Goal: Complete application form: Complete application form

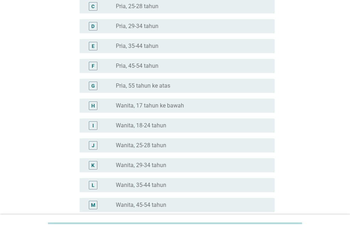
scroll to position [142, 0]
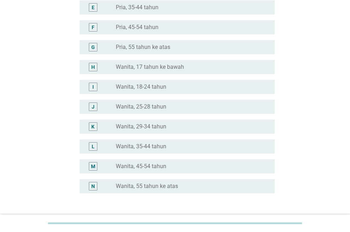
click at [155, 128] on label "Wanita, 29-34 tahun" at bounding box center [141, 126] width 50 height 7
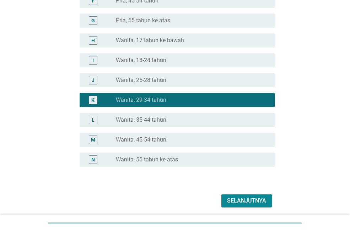
scroll to position [195, 0]
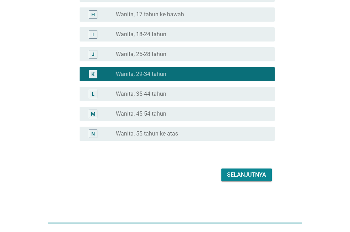
click at [247, 177] on div "Selanjutnya" at bounding box center [246, 175] width 39 height 9
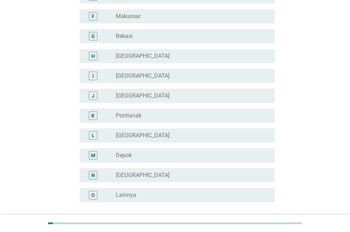
scroll to position [178, 0]
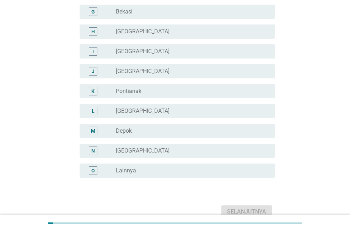
click at [157, 172] on div "radio_button_unchecked Lainnya" at bounding box center [190, 170] width 148 height 7
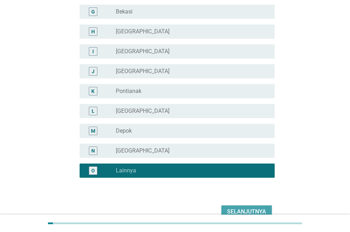
click at [242, 209] on div "Selanjutnya" at bounding box center [246, 212] width 39 height 9
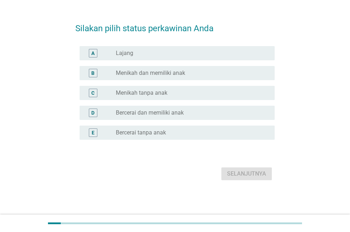
scroll to position [0, 0]
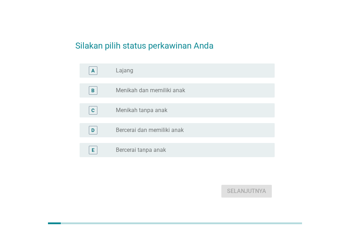
click at [146, 92] on label "Menikah dan memiliki anak" at bounding box center [150, 90] width 69 height 7
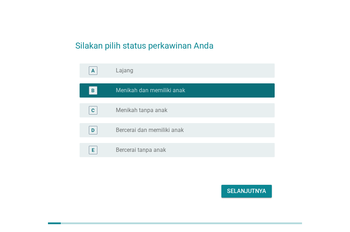
click at [236, 192] on div "Selanjutnya" at bounding box center [246, 191] width 39 height 9
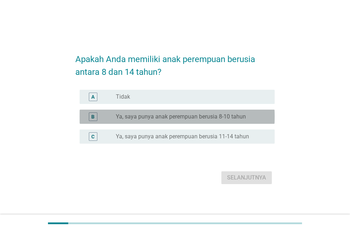
click at [151, 121] on div "radio_button_unchecked Ya, saya punya anak perempuan berusia 8-10 tahun" at bounding box center [192, 117] width 153 height 9
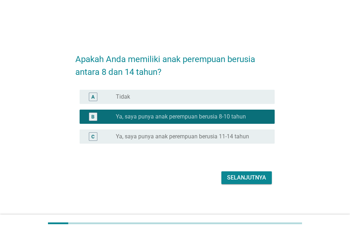
click at [201, 119] on label "Ya, saya punya anak perempuan berusia 8-10 tahun" at bounding box center [181, 116] width 130 height 7
drag, startPoint x: 182, startPoint y: 145, endPoint x: 182, endPoint y: 138, distance: 7.5
click at [182, 144] on div "C radio_button_unchecked Ya, saya punya anak perempuan berusia 11-14 tahun" at bounding box center [174, 137] width 199 height 20
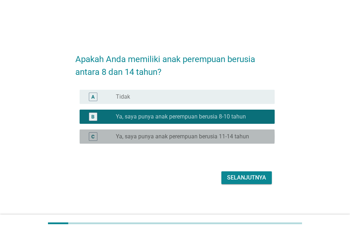
click at [182, 137] on label "Ya, saya punya anak perempuan berusia 11-14 tahun" at bounding box center [182, 136] width 133 height 7
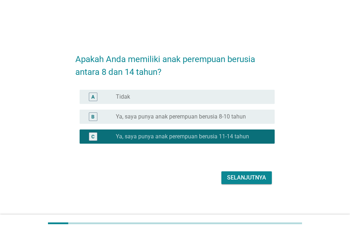
click at [248, 175] on div "Selanjutnya" at bounding box center [246, 178] width 39 height 9
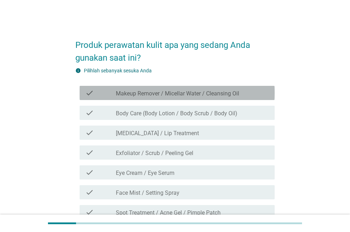
click at [93, 90] on icon "check" at bounding box center [89, 93] width 9 height 9
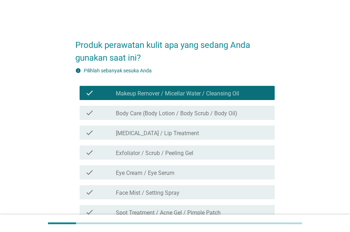
click at [148, 108] on div "check check_box_outline_blank Body Care (Body Lotion / Body Scrub / Body Oil)" at bounding box center [177, 113] width 195 height 14
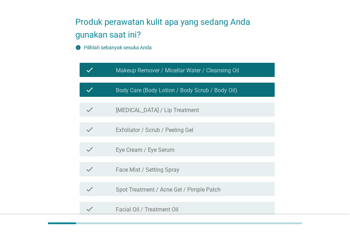
scroll to position [36, 0]
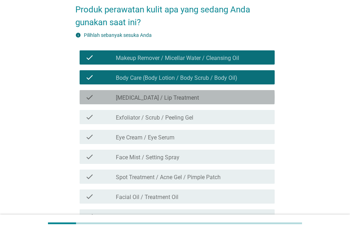
click at [165, 98] on label "[MEDICAL_DATA] / Lip Treatment" at bounding box center [157, 98] width 83 height 7
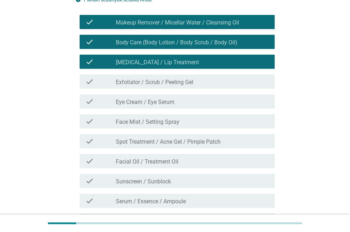
click at [170, 123] on label "Face Mist / Setting Spray" at bounding box center [148, 122] width 64 height 7
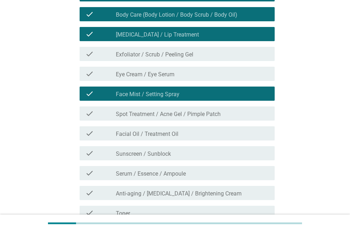
scroll to position [107, 0]
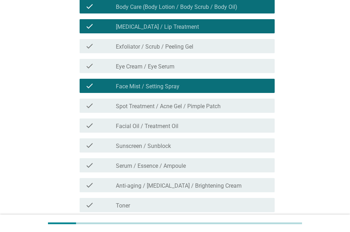
click at [173, 146] on div "check_box_outline_blank Sunscreen / Sunblock" at bounding box center [192, 145] width 153 height 9
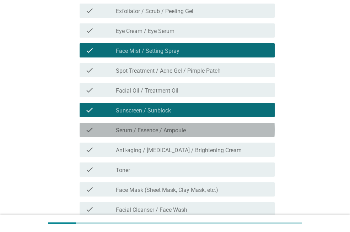
click at [173, 132] on label "Serum / Essence / Ampoule" at bounding box center [151, 130] width 70 height 7
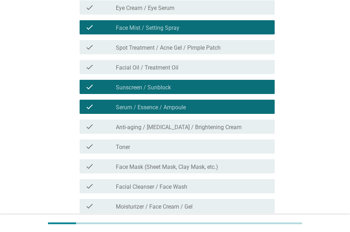
scroll to position [178, 0]
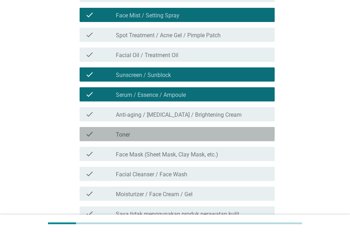
click at [172, 140] on div "check check_box_outline_blank Toner" at bounding box center [177, 134] width 195 height 14
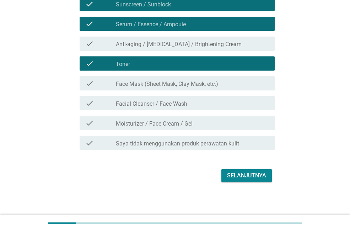
scroll to position [249, 0]
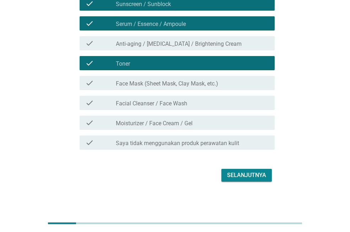
click at [172, 124] on label "Moisturizer / Face Cream / Gel" at bounding box center [154, 123] width 77 height 7
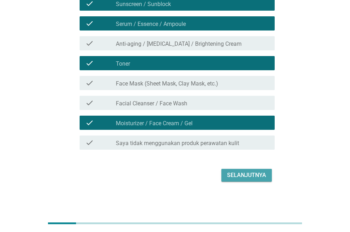
click at [245, 178] on div "Selanjutnya" at bounding box center [246, 175] width 39 height 9
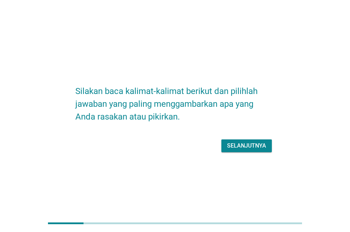
click at [243, 146] on div "Selanjutnya" at bounding box center [246, 146] width 39 height 9
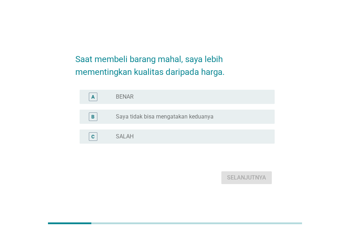
click at [143, 118] on label "Saya tidak bisa mengatakan keduanya" at bounding box center [165, 116] width 98 height 7
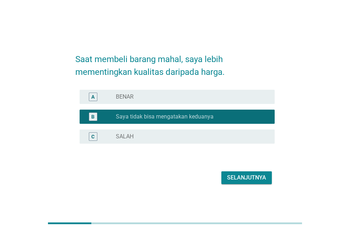
click at [244, 178] on div "Selanjutnya" at bounding box center [246, 178] width 39 height 9
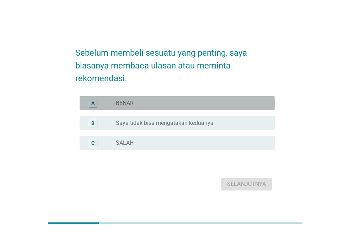
click at [122, 106] on label "BENAR" at bounding box center [125, 103] width 18 height 7
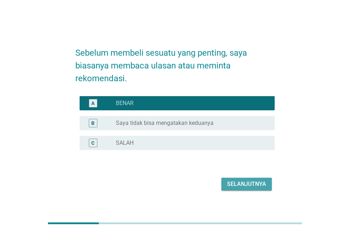
click at [241, 184] on div "Selanjutnya" at bounding box center [246, 184] width 39 height 9
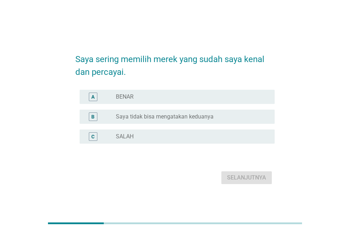
click at [138, 95] on div "radio_button_unchecked BENAR" at bounding box center [190, 96] width 148 height 7
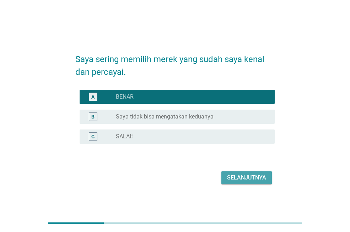
click at [255, 172] on button "Selanjutnya" at bounding box center [246, 178] width 50 height 13
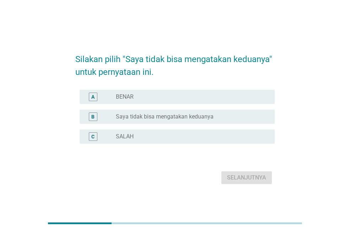
click at [127, 116] on label "Saya tidak bisa mengatakan keduanya" at bounding box center [165, 116] width 98 height 7
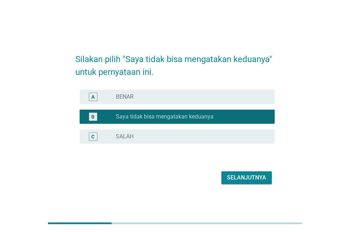
click at [252, 180] on div "Selanjutnya" at bounding box center [246, 178] width 39 height 9
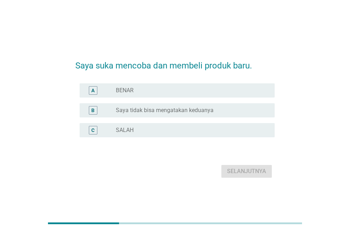
click at [131, 109] on label "Saya tidak bisa mengatakan keduanya" at bounding box center [165, 110] width 98 height 7
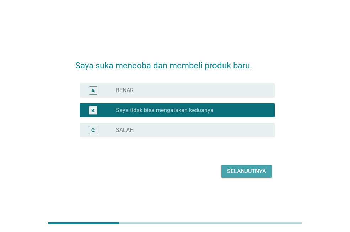
click at [240, 172] on div "Selanjutnya" at bounding box center [246, 171] width 39 height 9
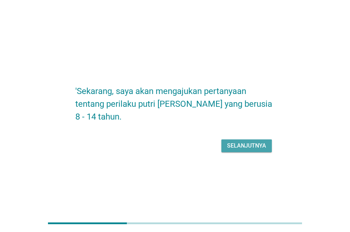
click at [259, 147] on div "Selanjutnya" at bounding box center [246, 146] width 39 height 9
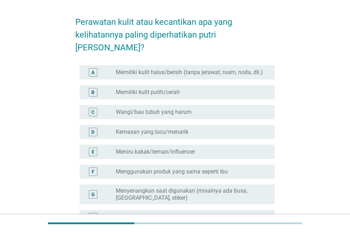
scroll to position [36, 0]
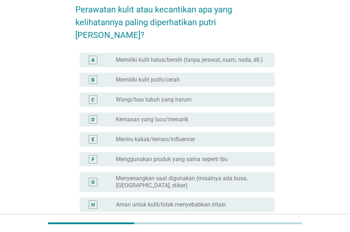
click at [157, 76] on label "Memiliki kulit putih/cerah" at bounding box center [148, 79] width 64 height 7
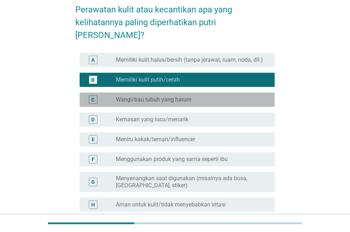
click at [158, 96] on label "Wangi/bau tubuh yang harum" at bounding box center [154, 99] width 76 height 7
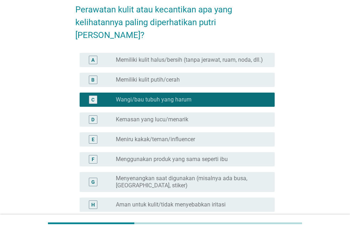
click at [159, 76] on label "Memiliki kulit putih/cerah" at bounding box center [148, 79] width 64 height 7
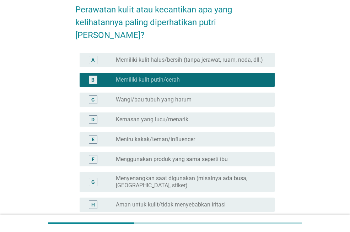
scroll to position [107, 0]
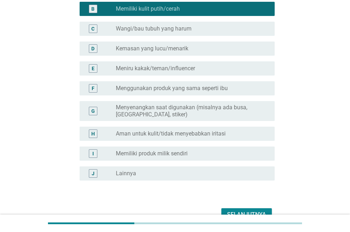
click at [236, 211] on div "Selanjutnya" at bounding box center [246, 215] width 39 height 9
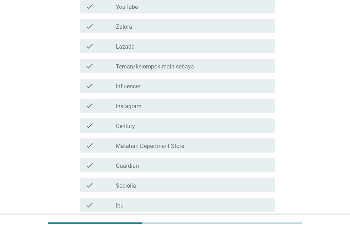
scroll to position [0, 0]
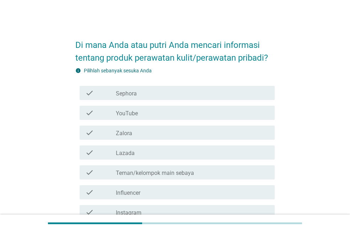
click at [134, 94] on label "Sephora" at bounding box center [126, 93] width 21 height 7
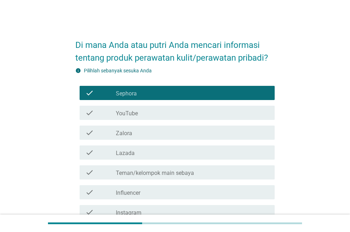
click at [134, 94] on label "Sephora" at bounding box center [126, 93] width 21 height 7
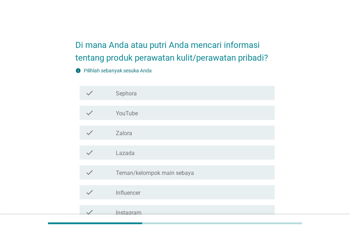
scroll to position [36, 0]
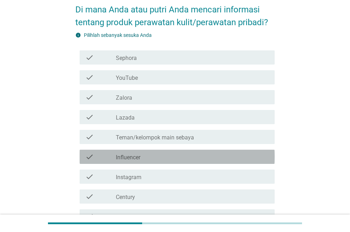
click at [139, 155] on label "Influencer" at bounding box center [128, 157] width 25 height 7
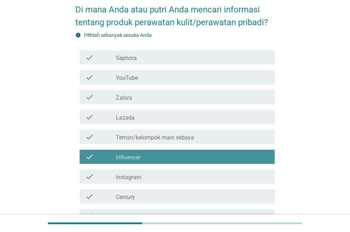
drag, startPoint x: 139, startPoint y: 159, endPoint x: 138, endPoint y: 173, distance: 14.2
click at [139, 160] on label "Influencer" at bounding box center [128, 157] width 25 height 7
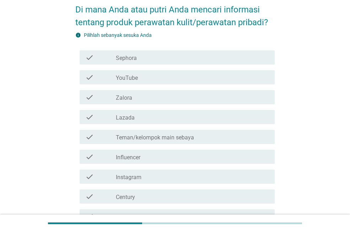
click at [138, 176] on label "Instagram" at bounding box center [129, 177] width 26 height 7
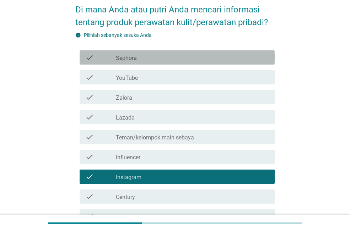
click at [138, 60] on div "check_box_outline_blank Sephora" at bounding box center [192, 57] width 153 height 9
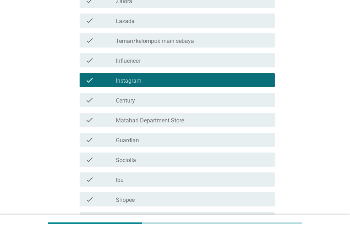
scroll to position [142, 0]
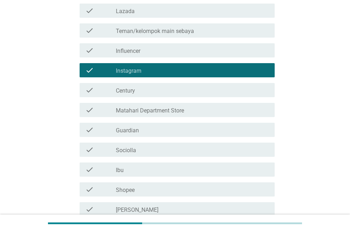
click at [147, 150] on div "check_box_outline_blank Sociolla" at bounding box center [192, 150] width 153 height 9
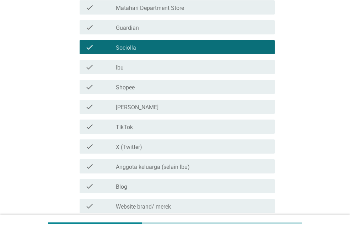
scroll to position [249, 0]
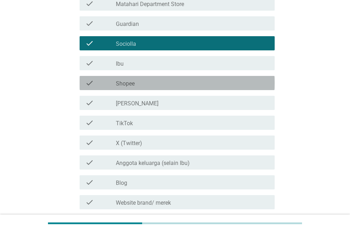
click at [140, 86] on div "check_box_outline_blank Shopee" at bounding box center [192, 83] width 153 height 9
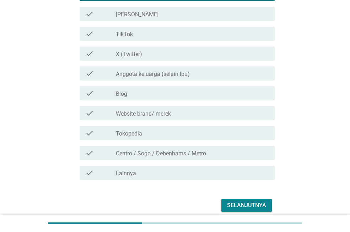
scroll to position [369, 0]
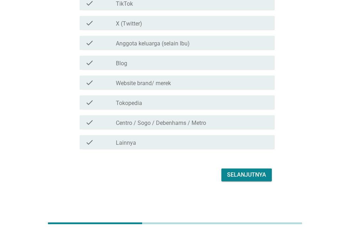
click at [155, 46] on label "Anggota keluarga (selain Ibu)" at bounding box center [153, 43] width 74 height 7
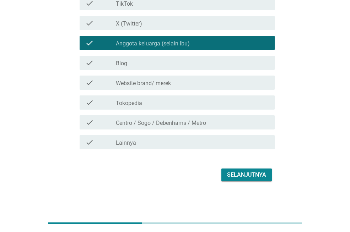
click at [239, 169] on button "Selanjutnya" at bounding box center [246, 175] width 50 height 13
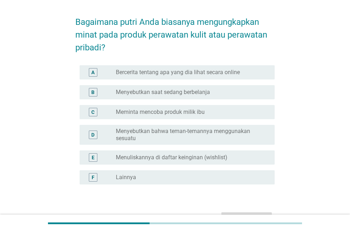
scroll to position [36, 0]
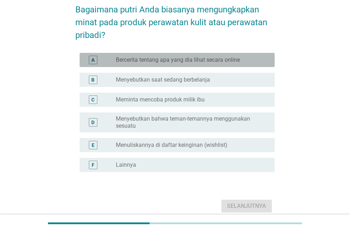
click at [155, 61] on label "Bercerita tentang apa yang dia lihat secara online" at bounding box center [178, 60] width 124 height 7
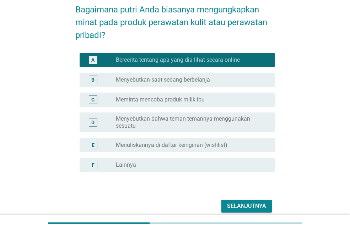
click at [241, 208] on div "Selanjutnya" at bounding box center [246, 206] width 39 height 9
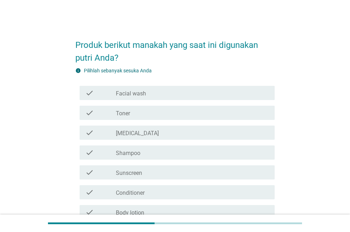
click at [132, 93] on label "Facial wash" at bounding box center [131, 93] width 30 height 7
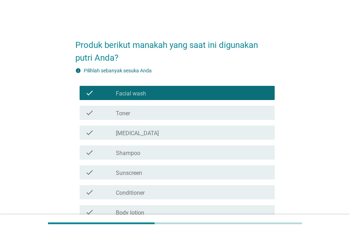
click at [132, 113] on div "check_box_outline_blank Toner" at bounding box center [192, 113] width 153 height 9
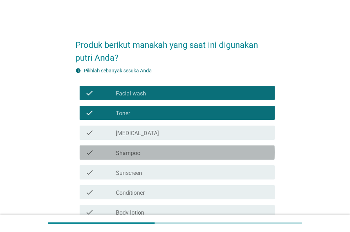
click at [138, 153] on label "Shampoo" at bounding box center [128, 153] width 25 height 7
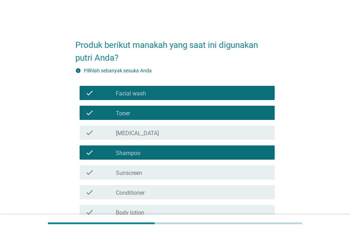
click at [140, 134] on div "check_box_outline_blank [MEDICAL_DATA]" at bounding box center [192, 133] width 153 height 9
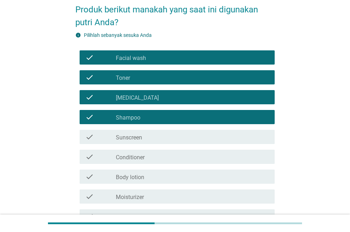
click at [140, 135] on label "Sunscreen" at bounding box center [129, 137] width 26 height 7
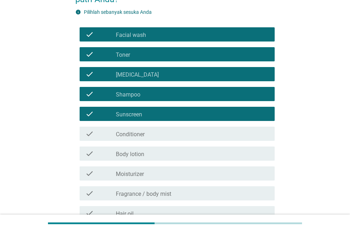
scroll to position [71, 0]
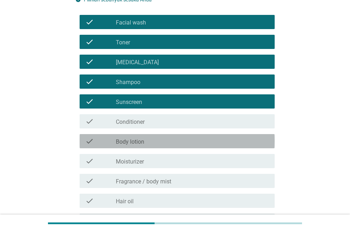
click at [141, 143] on label "Body lotion" at bounding box center [130, 142] width 28 height 7
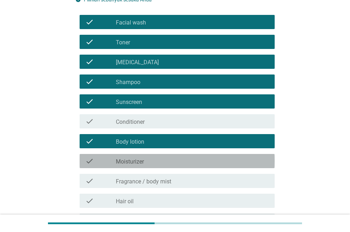
click at [142, 160] on label "Moisturizer" at bounding box center [130, 162] width 28 height 7
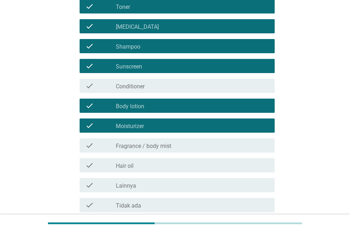
click at [144, 146] on label "Fragrance / body mist" at bounding box center [143, 146] width 55 height 7
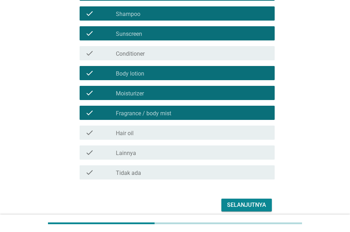
scroll to position [134, 0]
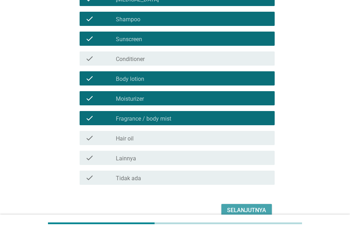
click at [235, 208] on div "Selanjutnya" at bounding box center [246, 211] width 39 height 9
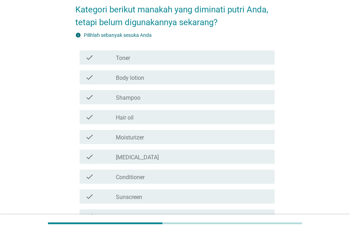
scroll to position [71, 0]
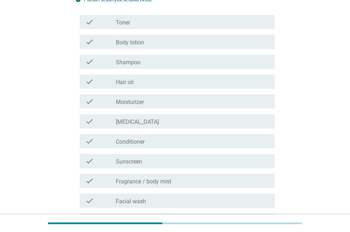
click at [153, 149] on div "check check_box_outline_blank Conditioner" at bounding box center [174, 142] width 199 height 20
click at [153, 144] on div "check_box_outline_blank Conditioner" at bounding box center [192, 141] width 153 height 9
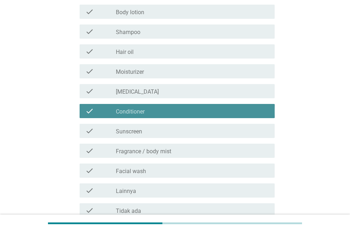
scroll to position [142, 0]
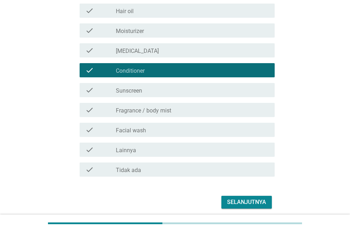
click at [243, 200] on div "Selanjutnya" at bounding box center [246, 202] width 39 height 9
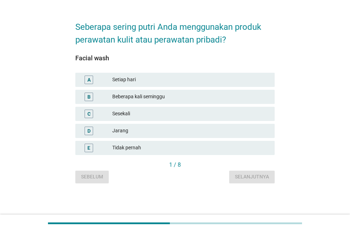
scroll to position [0, 0]
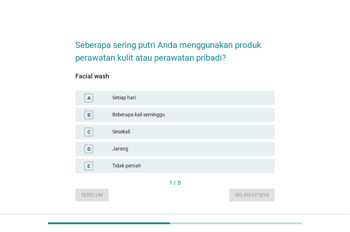
click at [145, 101] on div "Setiap hari" at bounding box center [190, 98] width 157 height 9
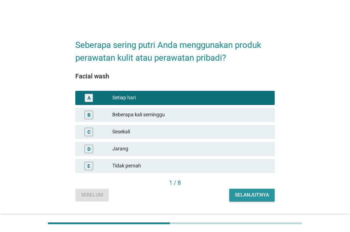
drag, startPoint x: 253, startPoint y: 194, endPoint x: 249, endPoint y: 191, distance: 5.1
click at [253, 194] on div "Selanjutnya" at bounding box center [252, 195] width 34 height 7
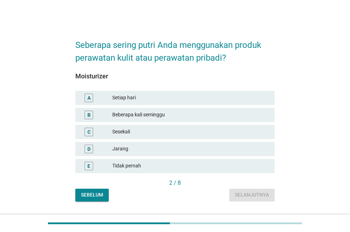
click at [127, 99] on div "Setiap hari" at bounding box center [190, 98] width 157 height 9
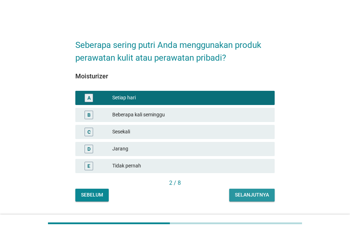
click at [247, 192] on div "Selanjutnya" at bounding box center [252, 195] width 34 height 7
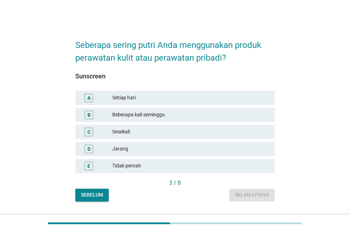
click at [143, 99] on div "Setiap hari" at bounding box center [190, 98] width 157 height 9
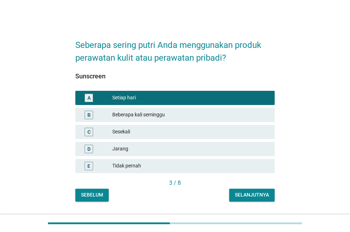
click at [240, 196] on div "Selanjutnya" at bounding box center [252, 195] width 34 height 7
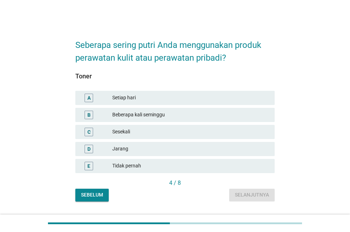
click at [131, 94] on div "Setiap hari" at bounding box center [190, 98] width 157 height 9
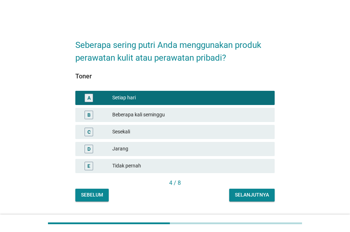
drag, startPoint x: 254, startPoint y: 198, endPoint x: 233, endPoint y: 171, distance: 34.2
click at [254, 198] on div "Selanjutnya" at bounding box center [252, 195] width 34 height 7
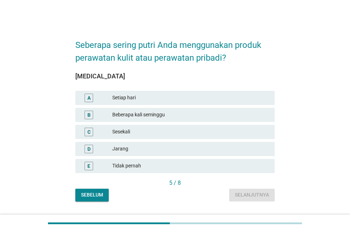
click at [134, 100] on div "Setiap hari" at bounding box center [190, 98] width 157 height 9
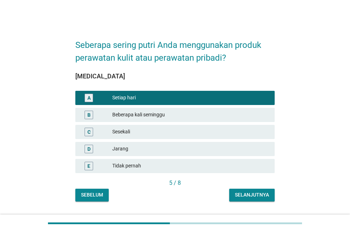
click at [253, 198] on div "Selanjutnya" at bounding box center [252, 195] width 34 height 7
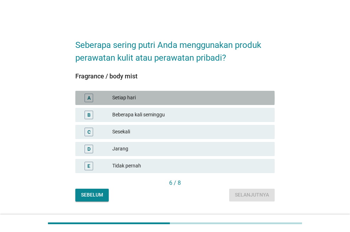
click at [139, 98] on div "Setiap hari" at bounding box center [190, 98] width 157 height 9
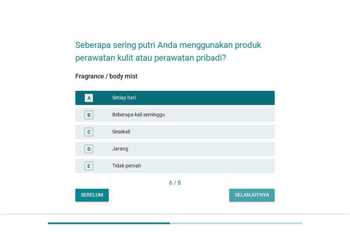
click at [252, 198] on div "Selanjutnya" at bounding box center [252, 195] width 34 height 7
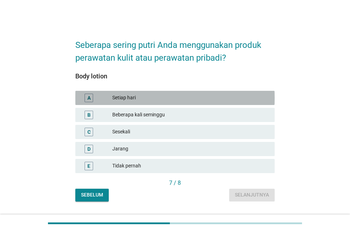
click at [140, 101] on div "Setiap hari" at bounding box center [190, 98] width 157 height 9
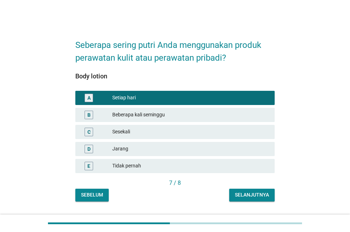
click at [245, 196] on div "Selanjutnya" at bounding box center [252, 195] width 34 height 7
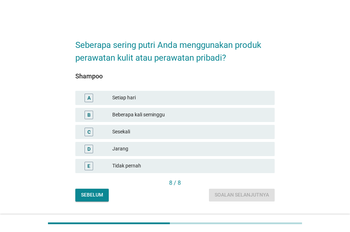
click at [130, 99] on div "Setiap hari" at bounding box center [190, 98] width 157 height 9
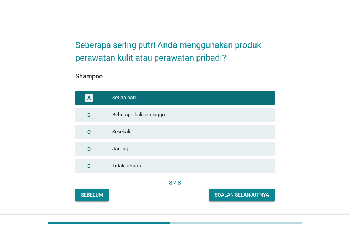
click at [237, 194] on div "Soalan selanjutnya" at bounding box center [242, 195] width 54 height 7
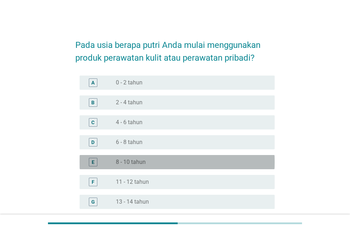
click at [144, 160] on label "8 - 10 tahun" at bounding box center [131, 162] width 30 height 7
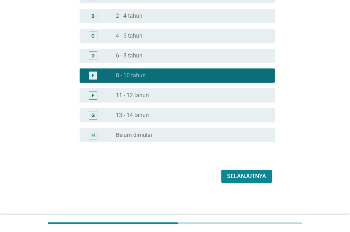
scroll to position [88, 0]
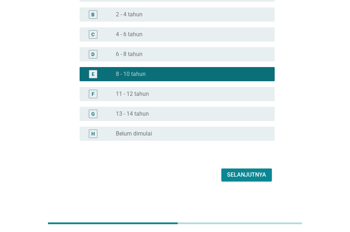
click at [235, 178] on div "Selanjutnya" at bounding box center [246, 175] width 39 height 9
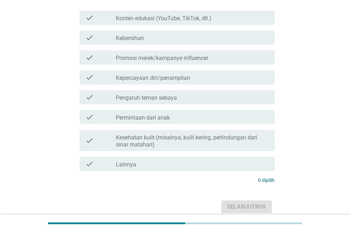
scroll to position [0, 0]
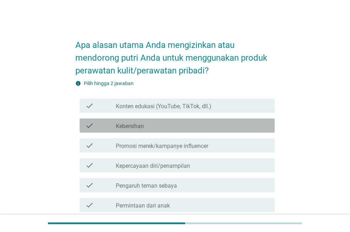
click at [137, 127] on label "Kebersihan" at bounding box center [130, 126] width 28 height 7
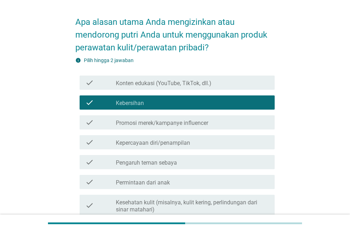
scroll to position [36, 0]
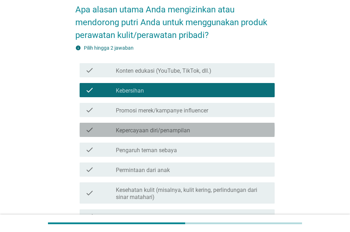
click at [137, 127] on label "Kepercayaan diri/penampilan" at bounding box center [153, 130] width 74 height 7
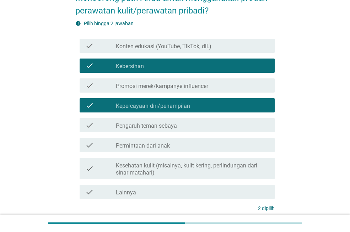
scroll to position [107, 0]
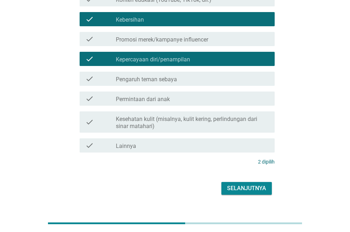
click at [184, 127] on label "Kesehatan kulit (misalnya, kulit kering, perlindungan dari sinar matahari)" at bounding box center [192, 123] width 153 height 14
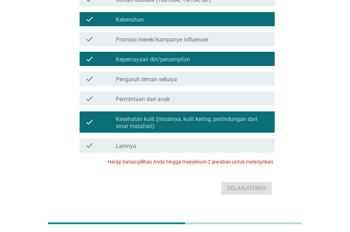
click at [172, 122] on label "Kesehatan kulit (misalnya, kulit kering, perlindungan dari sinar matahari)" at bounding box center [192, 123] width 153 height 14
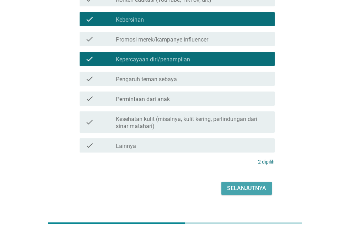
click at [239, 186] on div "Selanjutnya" at bounding box center [246, 189] width 39 height 9
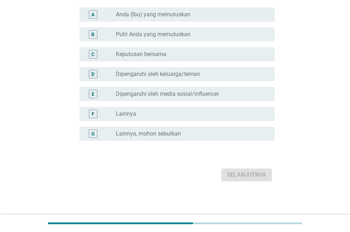
scroll to position [0, 0]
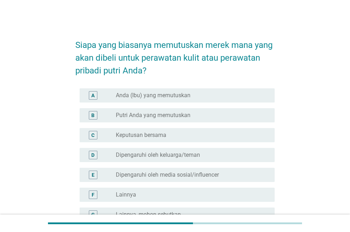
click at [144, 94] on label "Anda (Ibu) yang memutuskan" at bounding box center [153, 95] width 75 height 7
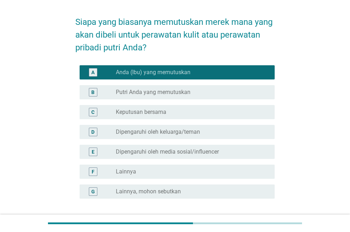
scroll to position [36, 0]
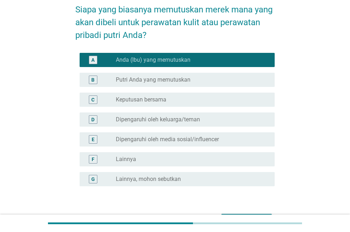
click at [166, 102] on label "Keputusan bersama" at bounding box center [141, 99] width 50 height 7
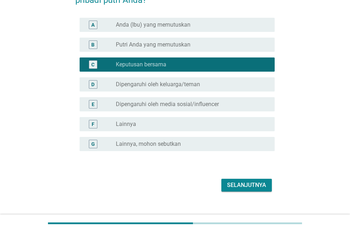
scroll to position [71, 0]
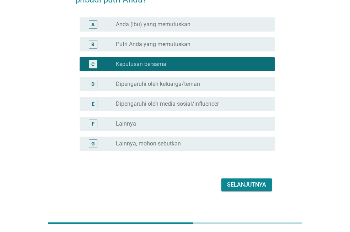
drag, startPoint x: 250, startPoint y: 197, endPoint x: 251, endPoint y: 189, distance: 7.5
click at [250, 194] on div "Siapa yang biasanya memutuskan merek mana yang akan dibeli untuk perawatan kuli…" at bounding box center [175, 77] width 211 height 245
click at [251, 188] on div "Selanjutnya" at bounding box center [246, 185] width 39 height 9
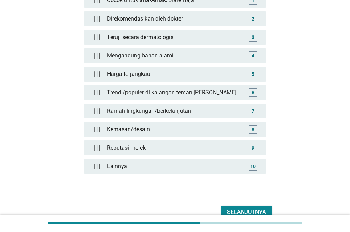
scroll to position [142, 0]
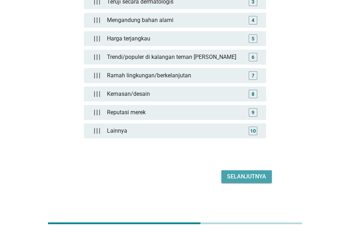
click at [254, 182] on button "Selanjutnya" at bounding box center [246, 177] width 50 height 13
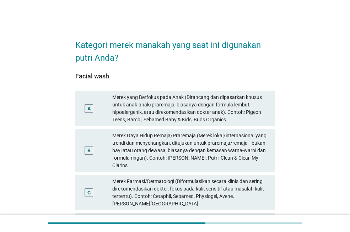
click at [167, 150] on div "Merek Gaya Hidup Remaja/Praremaja (Merek lokal/internasional yang trendi dan me…" at bounding box center [190, 150] width 157 height 37
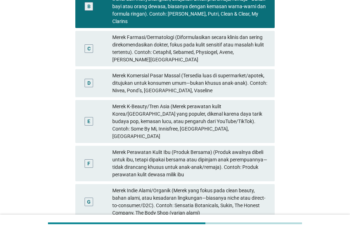
scroll to position [194, 0]
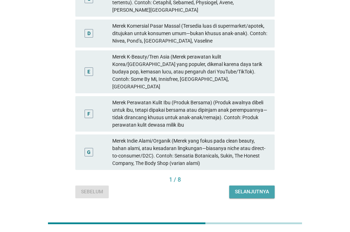
click at [250, 188] on div "Selanjutnya" at bounding box center [252, 191] width 34 height 7
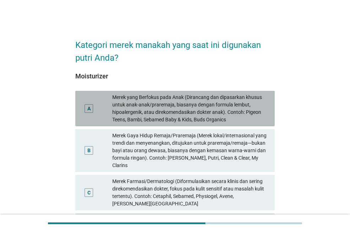
click at [186, 102] on div "Merek yang Berfokus pada Anak (Dirancang dan dipasarkan khusus untuk anak-anak/…" at bounding box center [190, 109] width 157 height 30
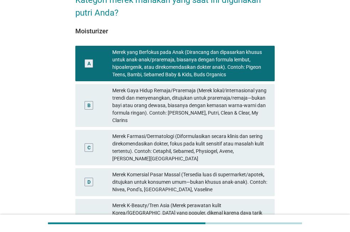
scroll to position [107, 0]
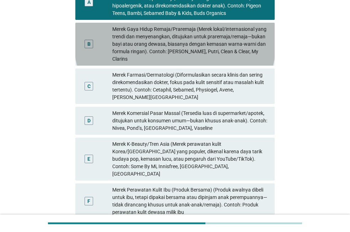
click at [169, 44] on div "Merek Gaya Hidup Remaja/Praremaja (Merek lokal/internasional yang trendi dan me…" at bounding box center [190, 44] width 157 height 37
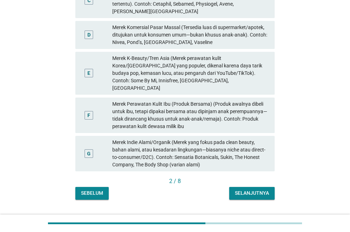
scroll to position [194, 0]
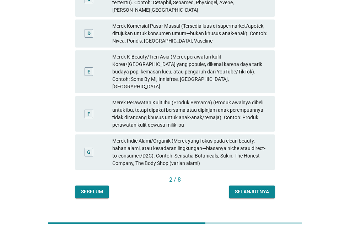
click at [252, 188] on div "Selanjutnya" at bounding box center [252, 191] width 34 height 7
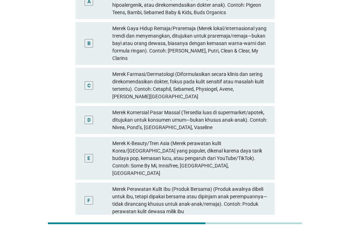
scroll to position [0, 0]
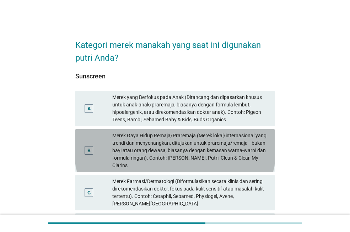
click at [187, 150] on div "Merek Gaya Hidup Remaja/Praremaja (Merek lokal/internasional yang trendi dan me…" at bounding box center [190, 150] width 157 height 37
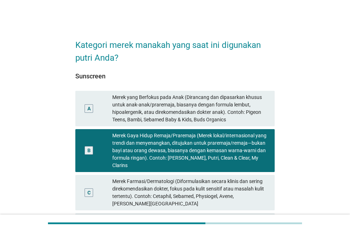
click at [177, 153] on div "Merek Gaya Hidup Remaja/Praremaja (Merek lokal/internasional yang trendi dan me…" at bounding box center [190, 150] width 157 height 37
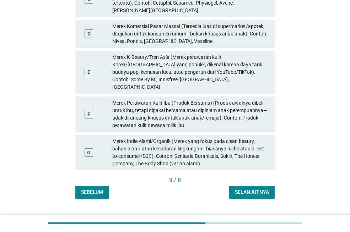
scroll to position [194, 0]
click at [241, 188] on div "Selanjutnya" at bounding box center [252, 191] width 34 height 7
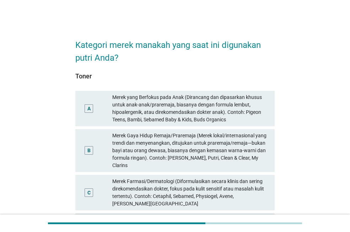
drag, startPoint x: 184, startPoint y: 144, endPoint x: 227, endPoint y: 171, distance: 50.6
click at [184, 144] on div "Merek Gaya Hidup Remaja/Praremaja (Merek lokal/internasional yang trendi dan me…" at bounding box center [190, 150] width 157 height 37
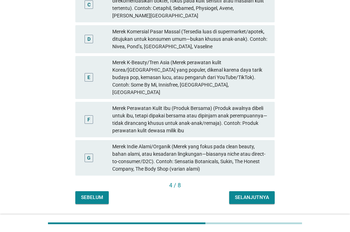
scroll to position [194, 0]
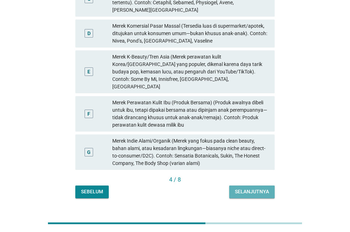
drag, startPoint x: 258, startPoint y: 171, endPoint x: 240, endPoint y: 147, distance: 29.9
click at [258, 186] on button "Selanjutnya" at bounding box center [252, 192] width 46 height 13
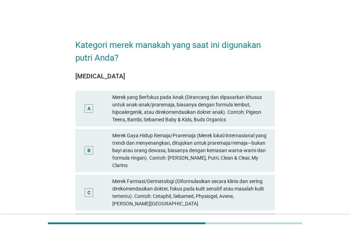
click at [215, 139] on div "Merek Gaya Hidup Remaja/Praremaja (Merek lokal/internasional yang trendi dan me…" at bounding box center [190, 150] width 157 height 37
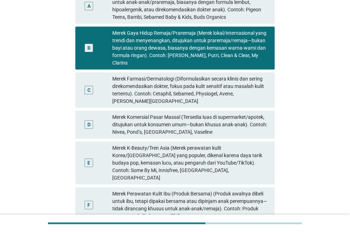
scroll to position [107, 0]
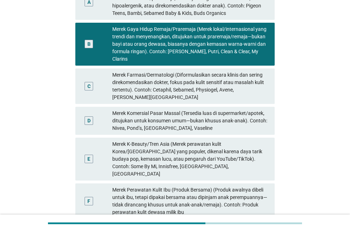
click at [212, 141] on div "Merek K-Beauty/Tren Asia (Merek perawatan kulit Korea/[GEOGRAPHIC_DATA] yang po…" at bounding box center [190, 159] width 157 height 37
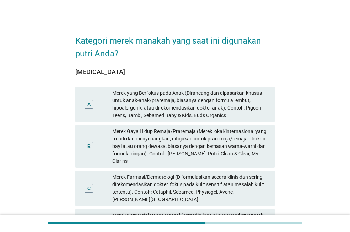
scroll to position [0, 0]
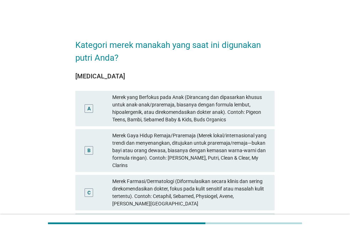
click at [197, 156] on div "Merek Gaya Hidup Remaja/Praremaja (Merek lokal/internasional yang trendi dan me…" at bounding box center [190, 150] width 157 height 37
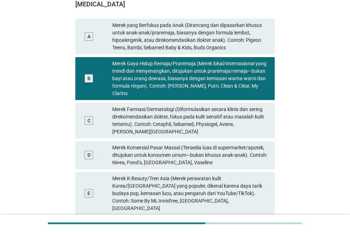
scroll to position [194, 0]
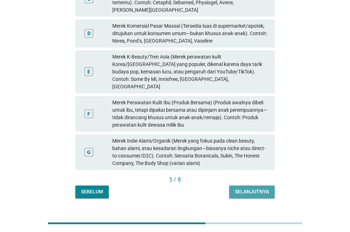
click at [254, 188] on div "Selanjutnya" at bounding box center [252, 191] width 34 height 7
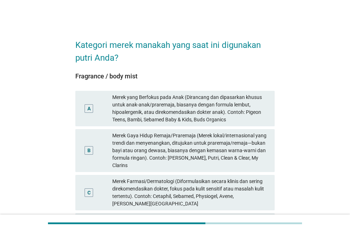
click at [215, 146] on div "Merek Gaya Hidup Remaja/Praremaja (Merek lokal/internasional yang trendi dan me…" at bounding box center [190, 150] width 157 height 37
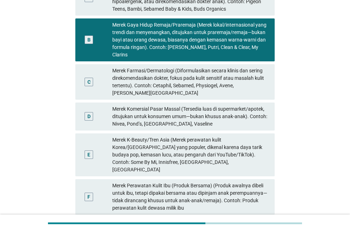
scroll to position [178, 0]
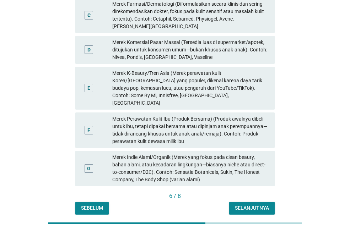
click at [262, 192] on div "6 / 8" at bounding box center [174, 197] width 199 height 10
click at [260, 205] on div "Selanjutnya" at bounding box center [252, 208] width 34 height 7
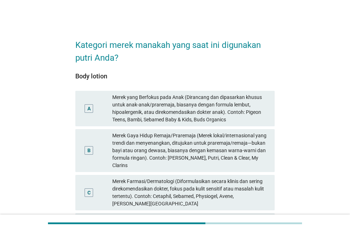
click at [208, 141] on div "Merek Gaya Hidup Remaja/Praremaja (Merek lokal/internasional yang trendi dan me…" at bounding box center [190, 150] width 157 height 37
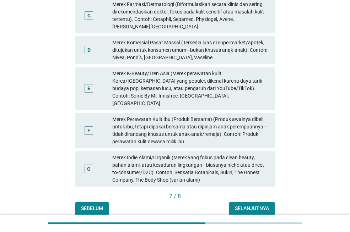
scroll to position [178, 0]
click at [251, 205] on div "Selanjutnya" at bounding box center [252, 208] width 34 height 7
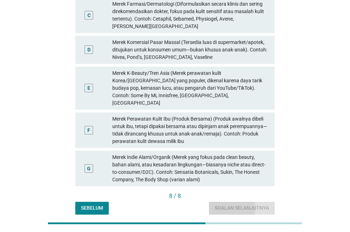
scroll to position [0, 0]
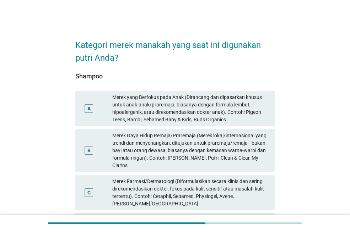
click at [225, 145] on div "Merek Gaya Hidup Remaja/Praremaja (Merek lokal/internasional yang trendi dan me…" at bounding box center [190, 150] width 157 height 37
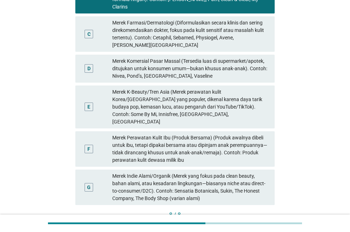
scroll to position [194, 0]
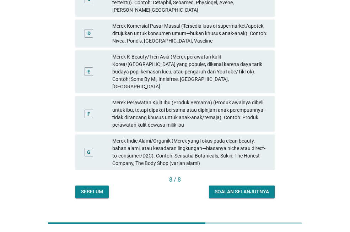
click at [223, 99] on div "Merek Perawatan Kulit Ibu (Produk Bersama) (Produk awalnya dibeli untuk ibu, te…" at bounding box center [190, 114] width 157 height 30
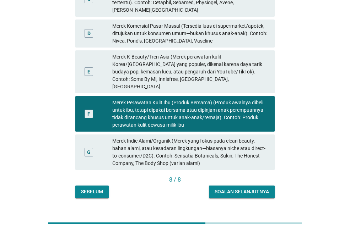
click at [252, 188] on div "Soalan selanjutnya" at bounding box center [242, 191] width 54 height 7
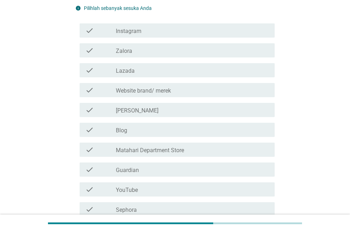
scroll to position [142, 0]
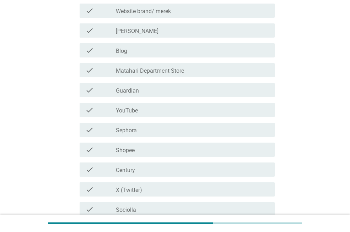
click at [167, 151] on div "check_box_outline_blank Shopee" at bounding box center [192, 150] width 153 height 9
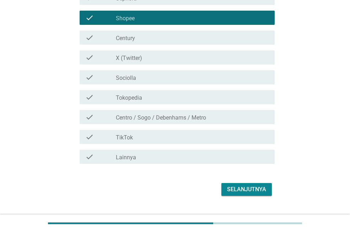
scroll to position [284, 0]
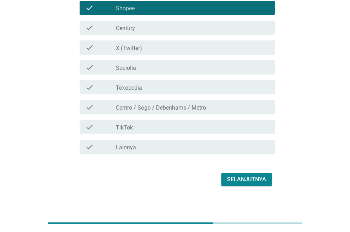
click at [241, 183] on div "Selanjutnya" at bounding box center [246, 180] width 39 height 9
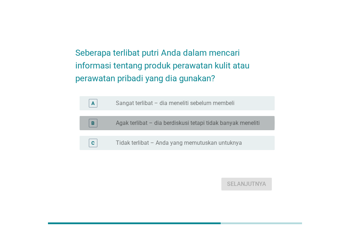
click at [191, 122] on label "Agak terlibat – dia berdiskusi tetapi tidak banyak meneliti" at bounding box center [188, 123] width 144 height 7
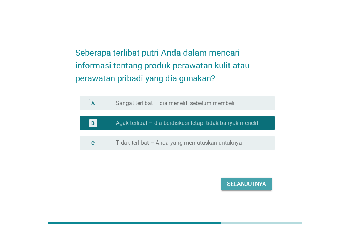
click at [249, 184] on div "Selanjutnya" at bounding box center [246, 184] width 39 height 9
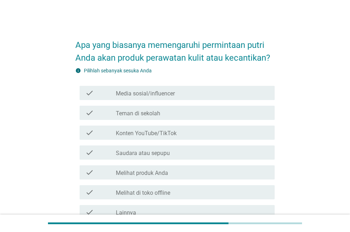
click at [160, 116] on label "Teman di sekolah" at bounding box center [138, 113] width 44 height 7
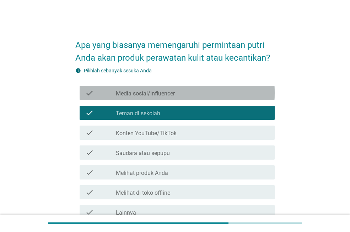
click at [180, 93] on div "check_box_outline_blank Media sosial/influencer" at bounding box center [192, 93] width 153 height 9
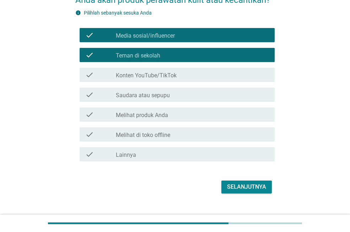
scroll to position [70, 0]
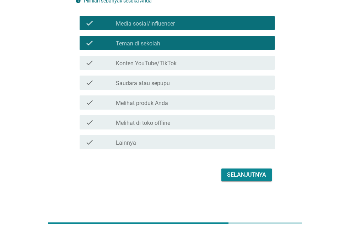
click at [245, 172] on div "Selanjutnya" at bounding box center [246, 175] width 39 height 9
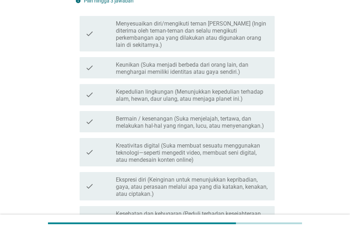
scroll to position [0, 0]
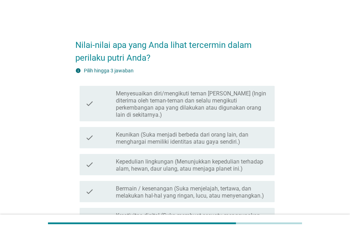
click at [169, 100] on label "Menyesuaikan diri/mengikuti teman [PERSON_NAME] (Ingin diterima oleh teman-tema…" at bounding box center [192, 104] width 153 height 28
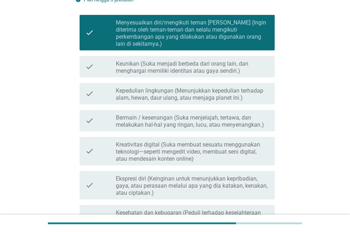
scroll to position [107, 0]
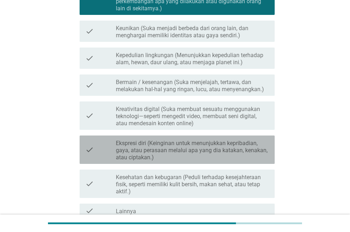
click at [173, 146] on label "Ekspresi diri (Keinginan untuk menunjukkan kepribadian, gaya, atau perasaan mel…" at bounding box center [192, 150] width 153 height 21
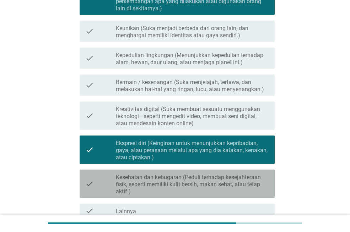
click at [182, 175] on label "Kesehatan dan kebugaran (Peduli terhadap kesejahteraan fisik, seperti memiliki …" at bounding box center [192, 184] width 153 height 21
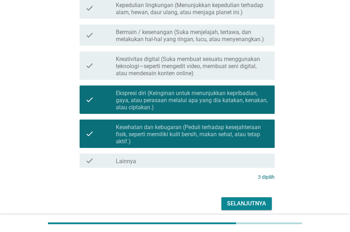
scroll to position [178, 0]
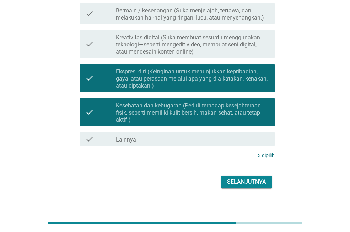
click at [246, 178] on div "Selanjutnya" at bounding box center [246, 182] width 39 height 9
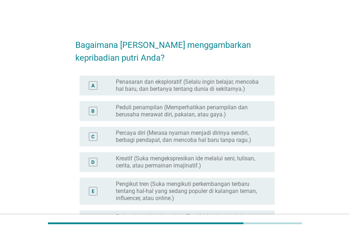
click at [161, 86] on label "Penasaran dan eksploratif (Selalu ingin belajar, mencoba hal baru, dan bertanya…" at bounding box center [190, 86] width 148 height 14
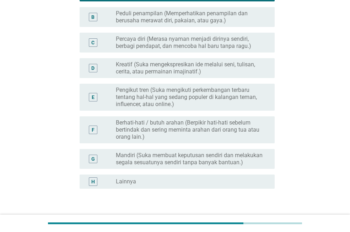
scroll to position [107, 0]
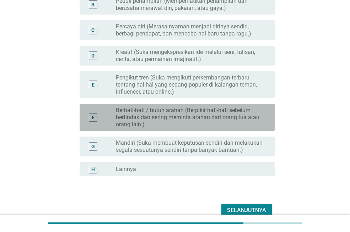
click at [167, 120] on label "Berhati-hati / butuh arahan (Berpikir hati-hati sebelum bertindak dan sering me…" at bounding box center [190, 117] width 148 height 21
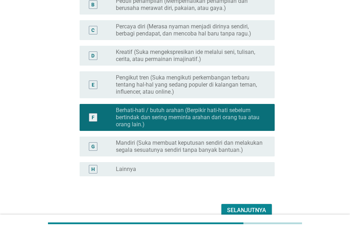
click at [166, 147] on label "Mandiri (Suka membuat keputusan sendiri dan melakukan segala sesuatunya sendiri…" at bounding box center [190, 147] width 148 height 14
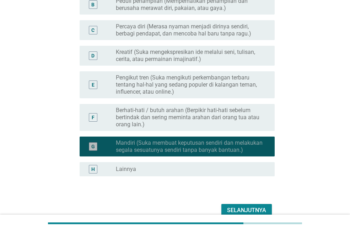
click at [166, 147] on label "Mandiri (Suka membuat keputusan sendiri dan melakukan segala sesuatunya sendiri…" at bounding box center [190, 147] width 148 height 14
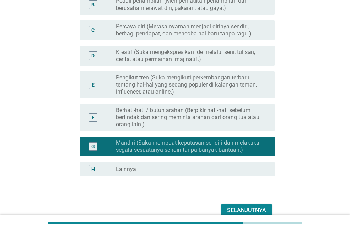
click at [164, 119] on label "Berhati-hati / butuh arahan (Berpikir hati-hati sebelum bertindak dan sering me…" at bounding box center [190, 117] width 148 height 21
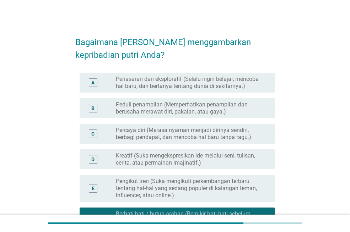
scroll to position [0, 0]
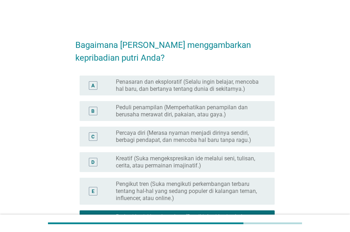
click at [166, 111] on label "Peduli penampilan (Memperhatikan penampilan dan berusaha merawat diri, pakaian,…" at bounding box center [190, 111] width 148 height 14
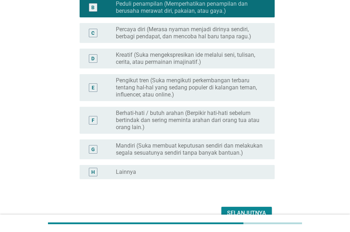
scroll to position [142, 0]
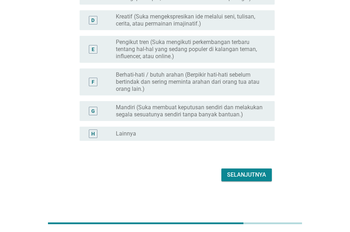
click at [255, 181] on button "Selanjutnya" at bounding box center [246, 175] width 50 height 13
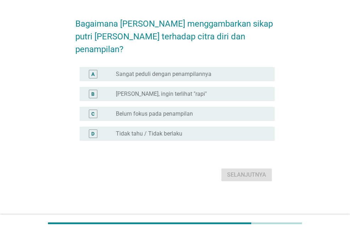
scroll to position [0, 0]
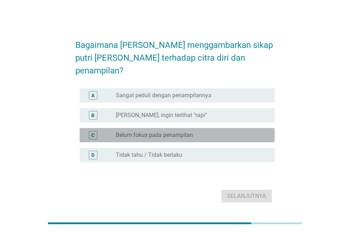
click at [162, 132] on label "Belum fokus pada penampilan" at bounding box center [154, 135] width 77 height 7
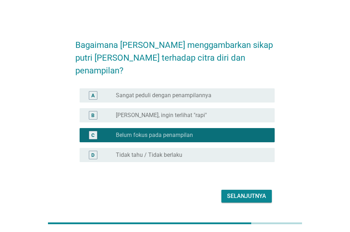
click at [241, 192] on div "Selanjutnya" at bounding box center [246, 196] width 39 height 9
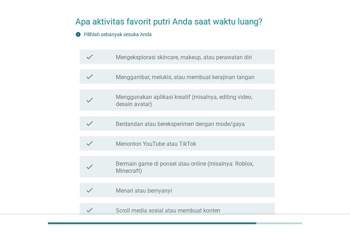
scroll to position [36, 0]
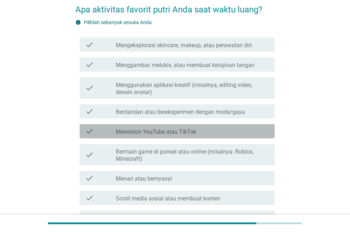
click at [164, 135] on label "Menonton YouTube atau TikTok" at bounding box center [156, 132] width 80 height 7
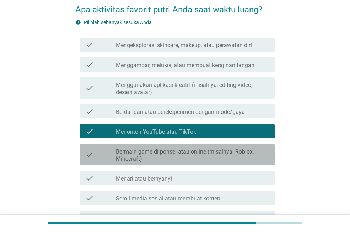
click at [162, 158] on label "Bermain game di ponsel atau online (misalnya: Roblox, Minecraft)" at bounding box center [192, 156] width 153 height 14
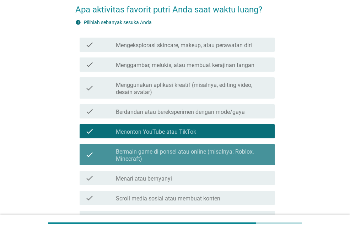
click at [164, 149] on label "Bermain game di ponsel atau online (misalnya: Roblox, Minecraft)" at bounding box center [192, 156] width 153 height 14
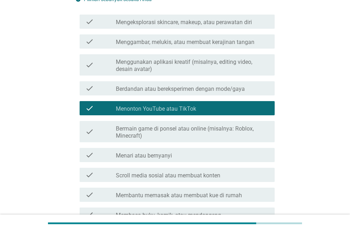
scroll to position [71, 0]
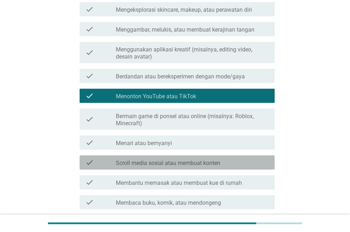
click at [193, 163] on label "Scroll media sosial atau membuat konten" at bounding box center [168, 163] width 105 height 7
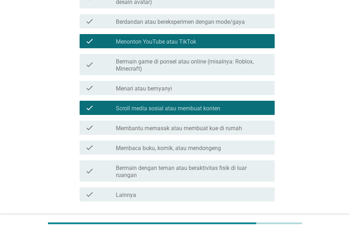
scroll to position [142, 0]
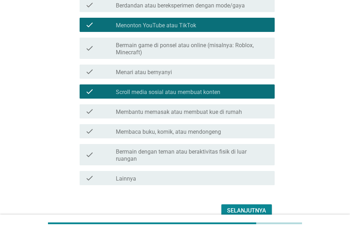
click at [256, 207] on div "Selanjutnya" at bounding box center [246, 211] width 39 height 9
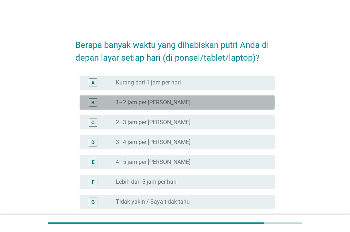
click at [165, 100] on div "radio_button_unchecked 1–2 jam per hari" at bounding box center [190, 102] width 148 height 7
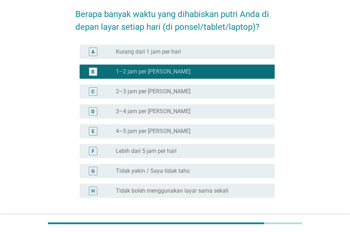
scroll to position [88, 0]
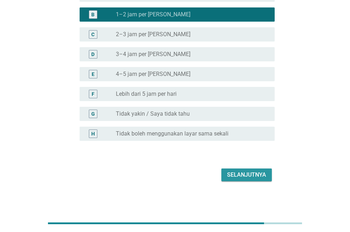
drag, startPoint x: 237, startPoint y: 169, endPoint x: 224, endPoint y: 160, distance: 16.3
click at [237, 169] on button "Selanjutnya" at bounding box center [246, 175] width 50 height 13
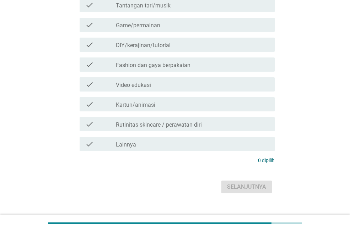
scroll to position [0, 0]
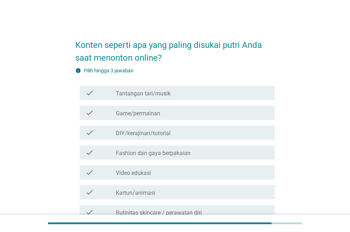
click at [163, 153] on label "Fashion dan gaya berpakaian" at bounding box center [153, 153] width 75 height 7
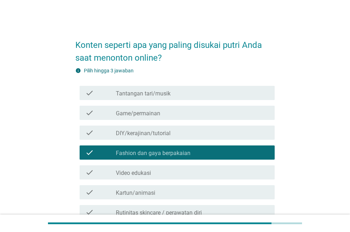
click at [160, 94] on label "Tantangan tari/musik" at bounding box center [143, 93] width 55 height 7
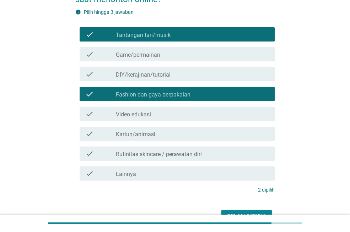
scroll to position [71, 0]
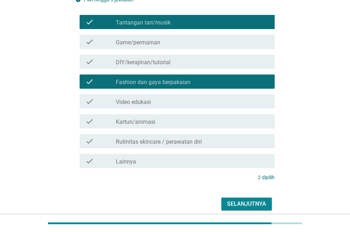
click at [245, 198] on button "Selanjutnya" at bounding box center [246, 204] width 50 height 13
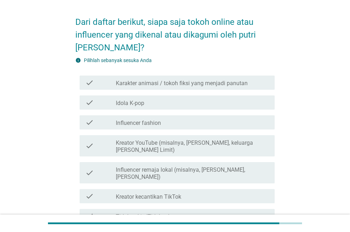
scroll to position [36, 0]
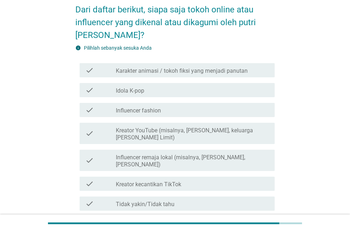
click at [161, 90] on div "check_box_outline_blank Idola K-pop" at bounding box center [192, 90] width 153 height 9
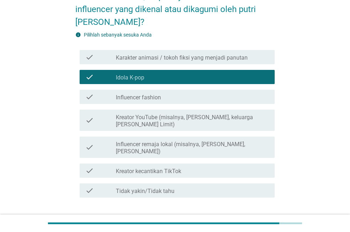
scroll to position [71, 0]
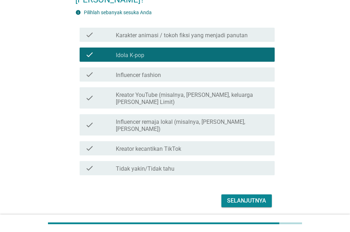
click at [245, 197] on div "Selanjutnya" at bounding box center [246, 201] width 39 height 9
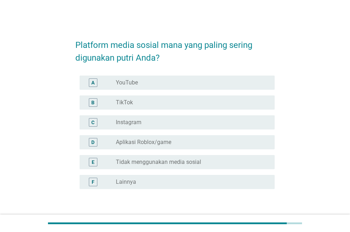
click at [135, 84] on label "YouTube" at bounding box center [127, 82] width 22 height 7
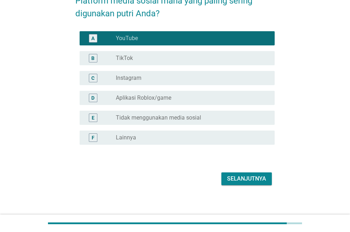
scroll to position [48, 0]
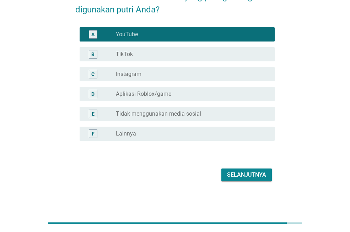
click at [249, 175] on div "Selanjutnya" at bounding box center [246, 175] width 39 height 9
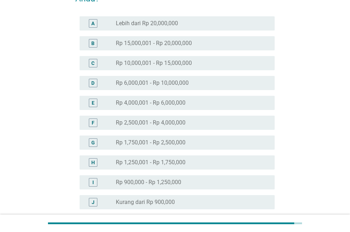
scroll to position [71, 0]
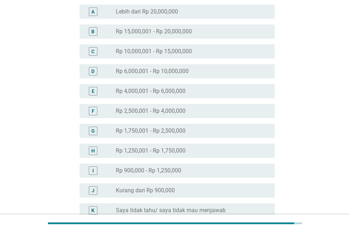
click at [165, 116] on div "F radio_button_unchecked Rp 2,500,001 - Rp 4,000,000" at bounding box center [177, 111] width 195 height 14
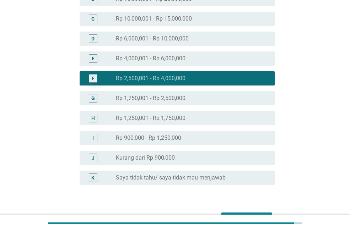
scroll to position [148, 0]
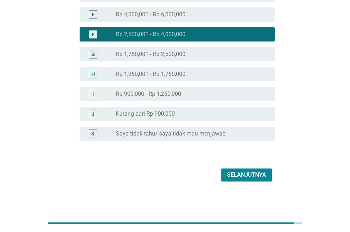
click at [241, 176] on div "Selanjutnya" at bounding box center [246, 175] width 39 height 9
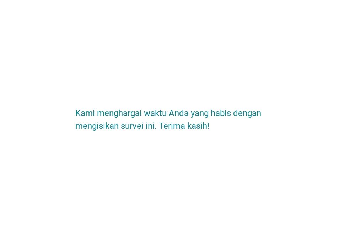
scroll to position [0, 0]
